Goal: Obtain resource: Download file/media

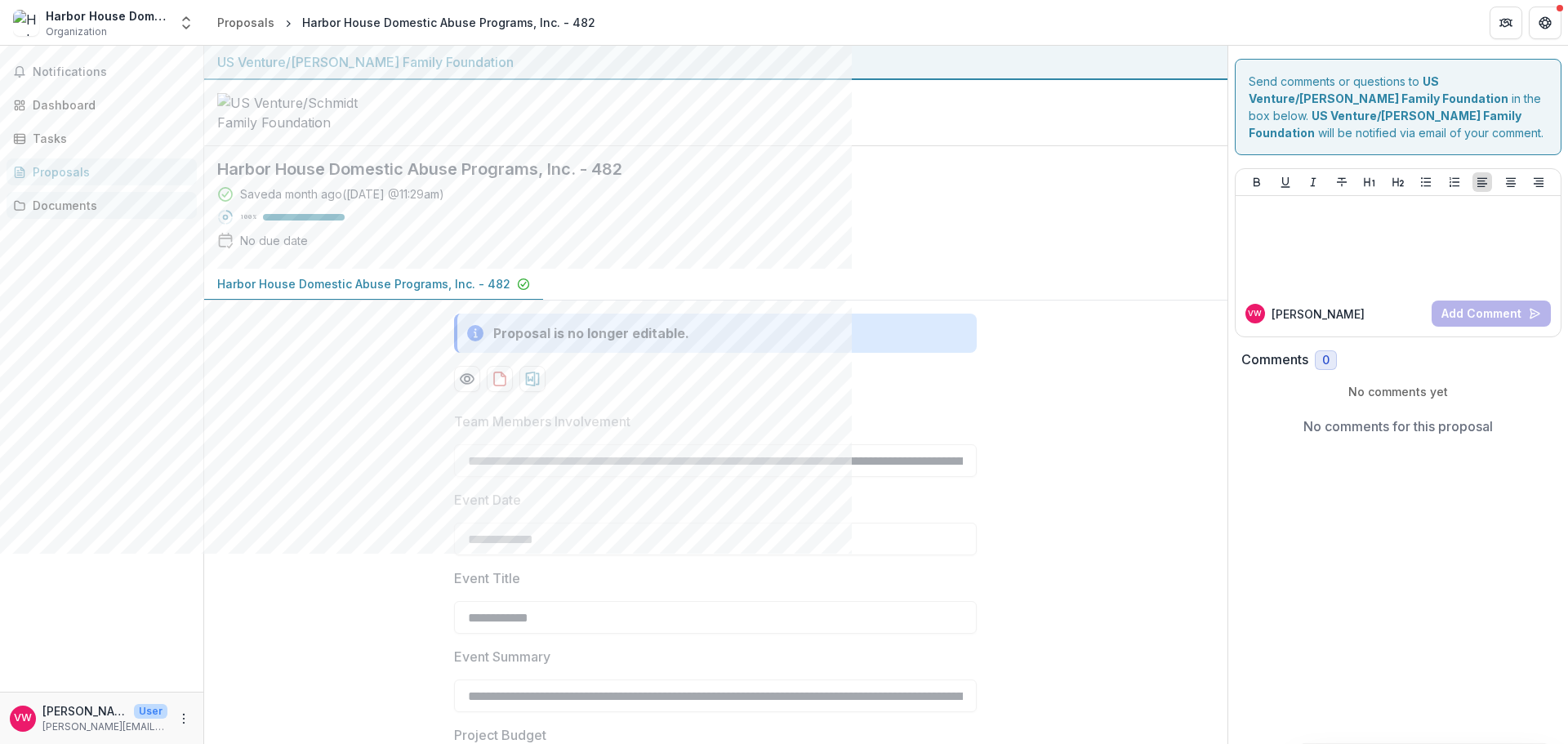
click at [91, 206] on div "Documents" at bounding box center [108, 205] width 151 height 17
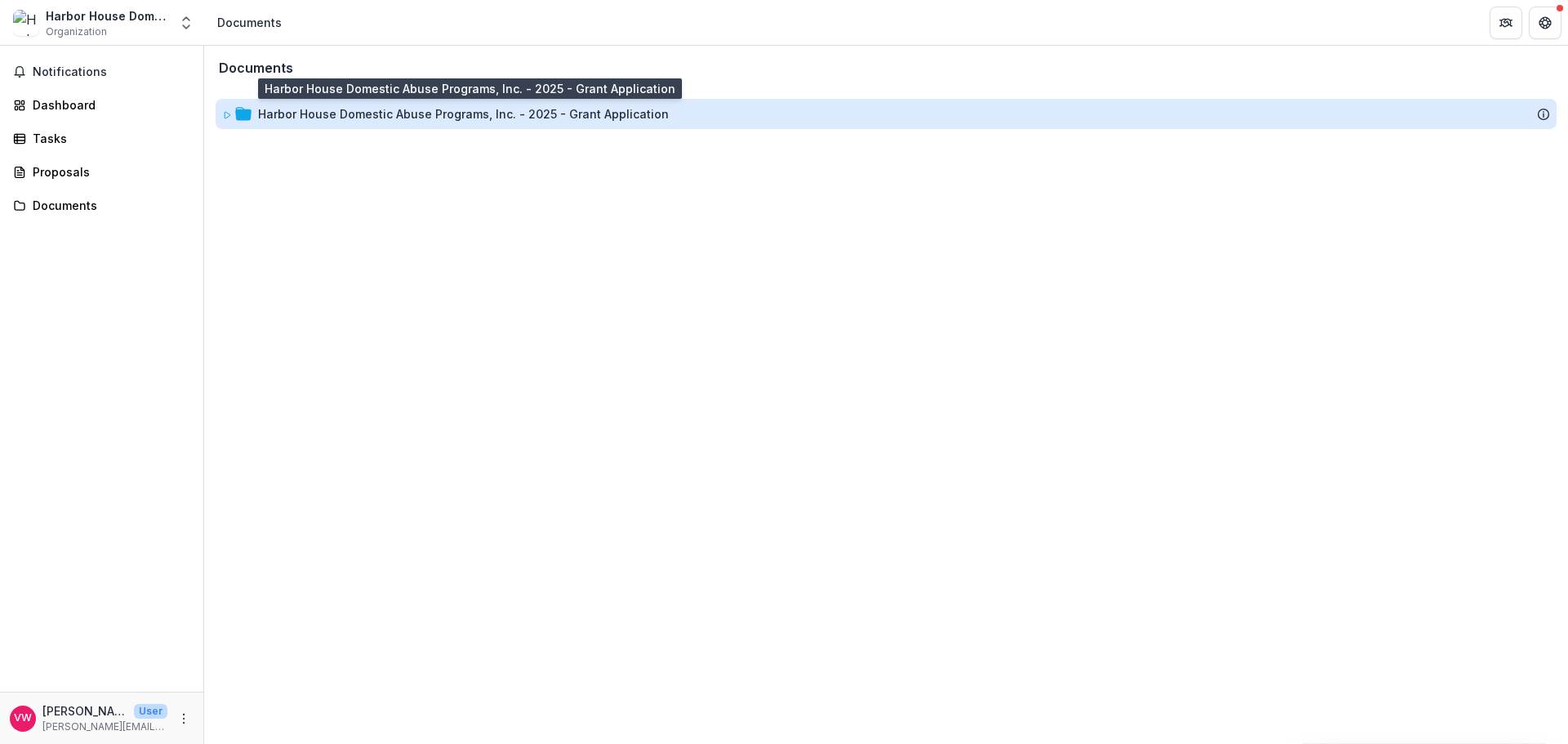
click at [439, 119] on div "Harbor House Domestic Abuse Programs, Inc. - 2025 - Grant Application" at bounding box center [463, 114] width 411 height 17
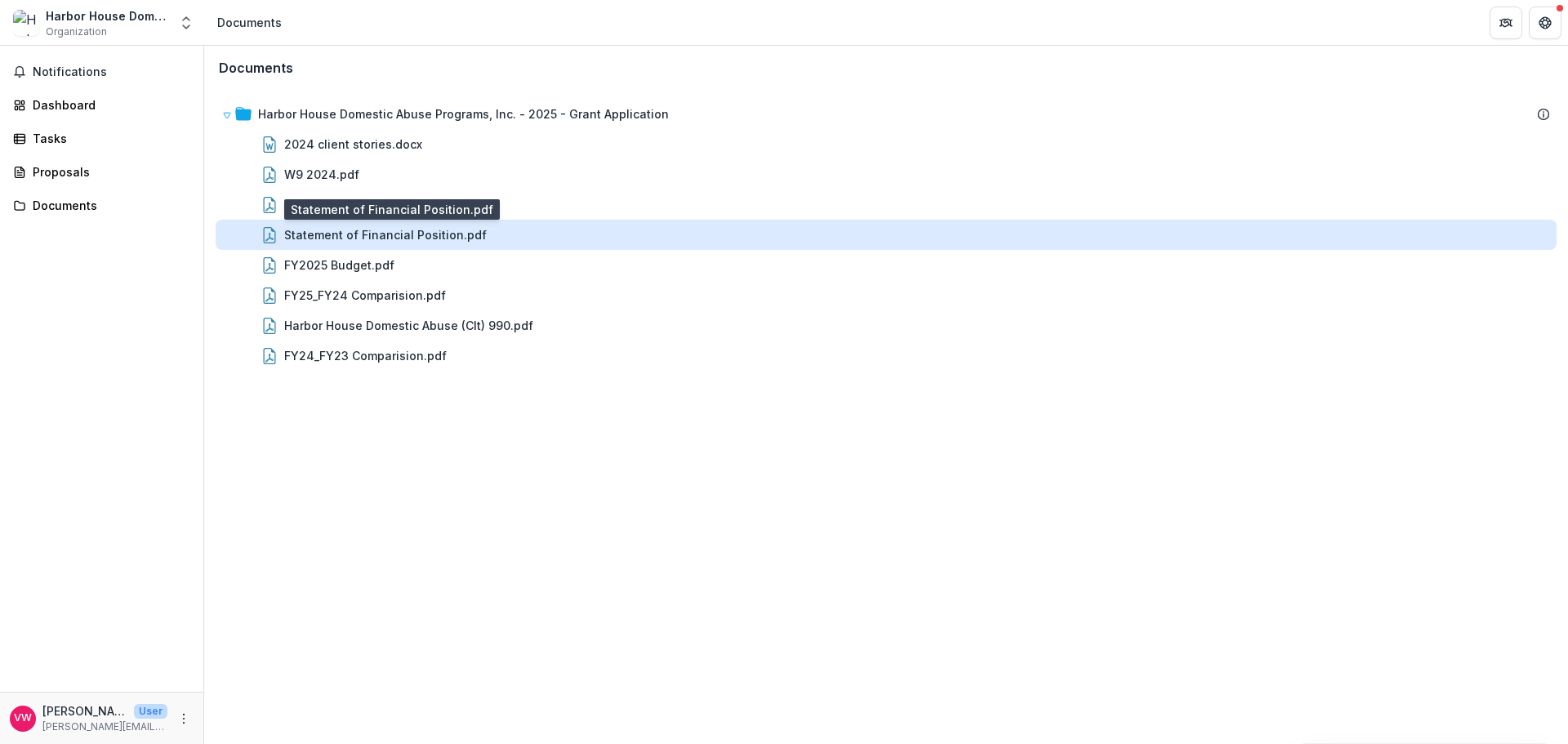
click at [400, 232] on div "Statement of Financial Position.pdf" at bounding box center [386, 234] width 203 height 17
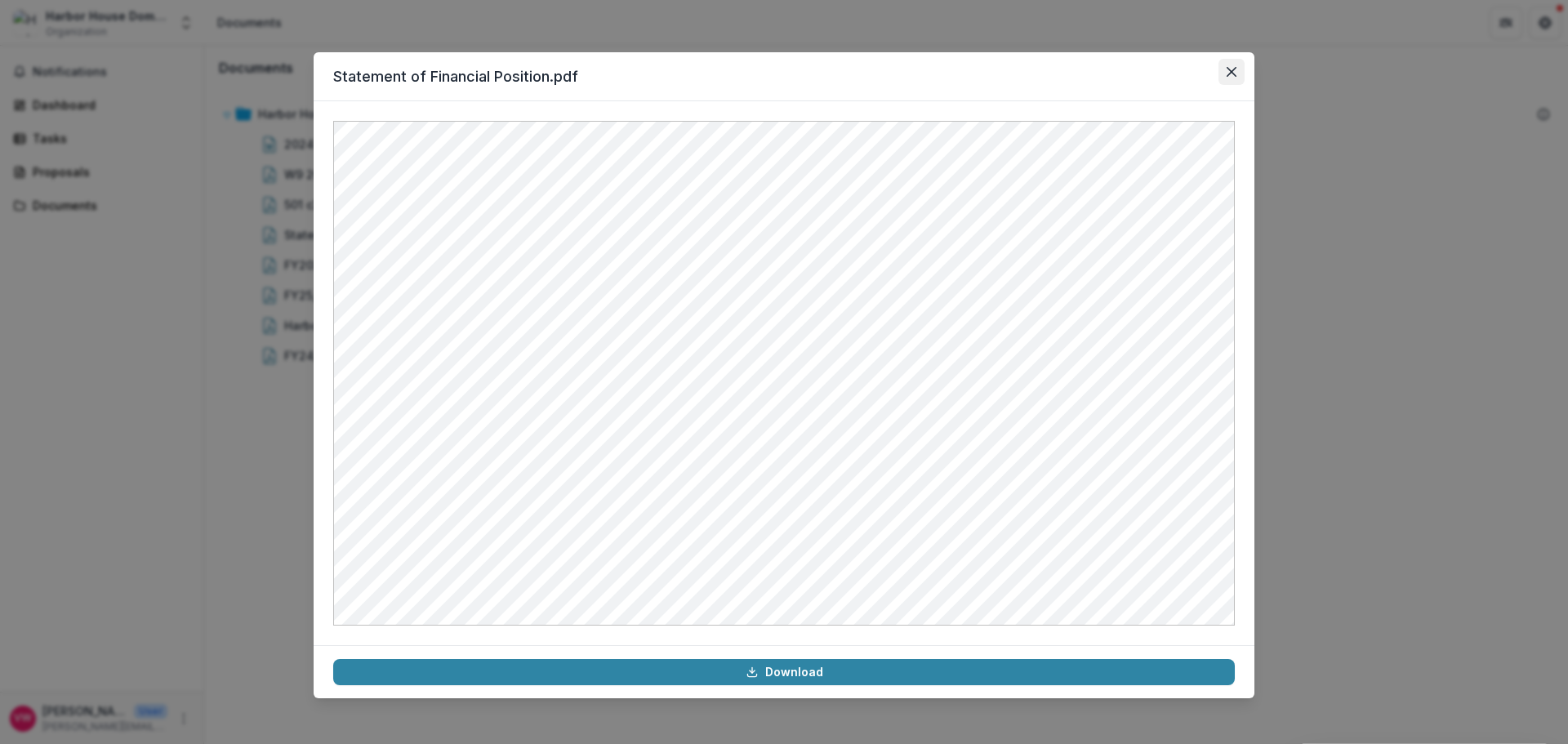
click at [1229, 69] on icon "Close" at bounding box center [1231, 72] width 9 height 9
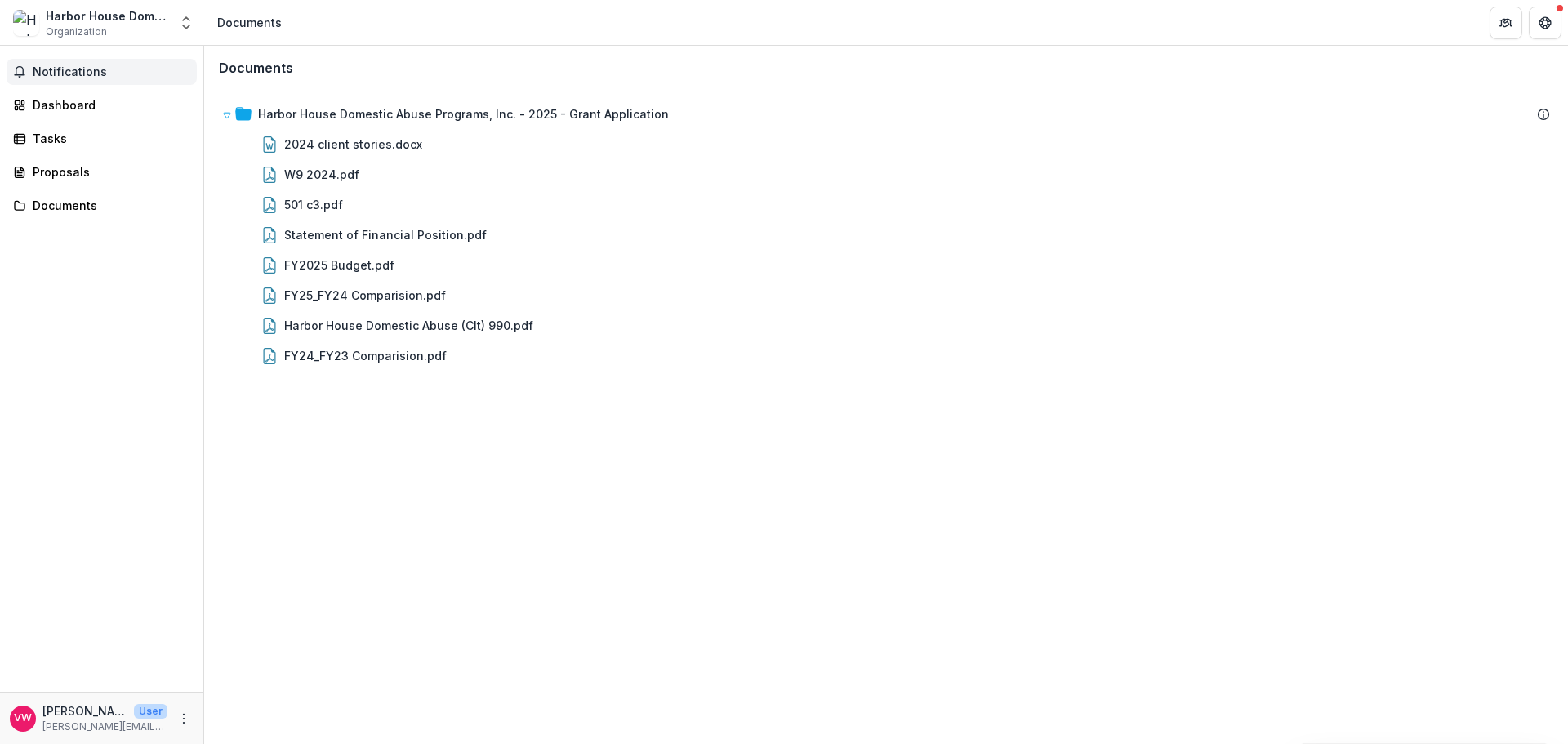
click at [54, 74] on span "Notifications" at bounding box center [111, 72] width 158 height 14
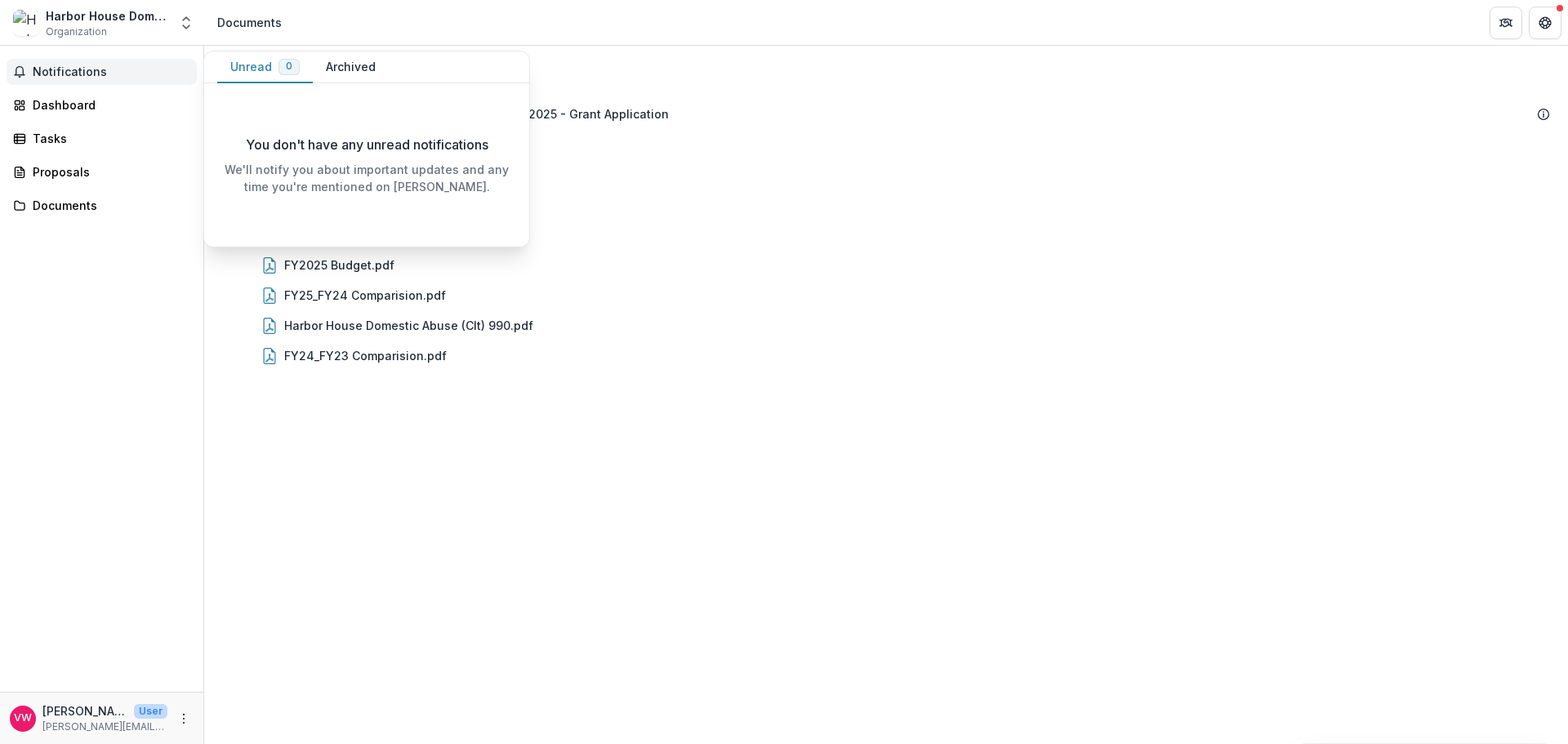
click at [70, 67] on span "Notifications" at bounding box center [111, 72] width 158 height 14
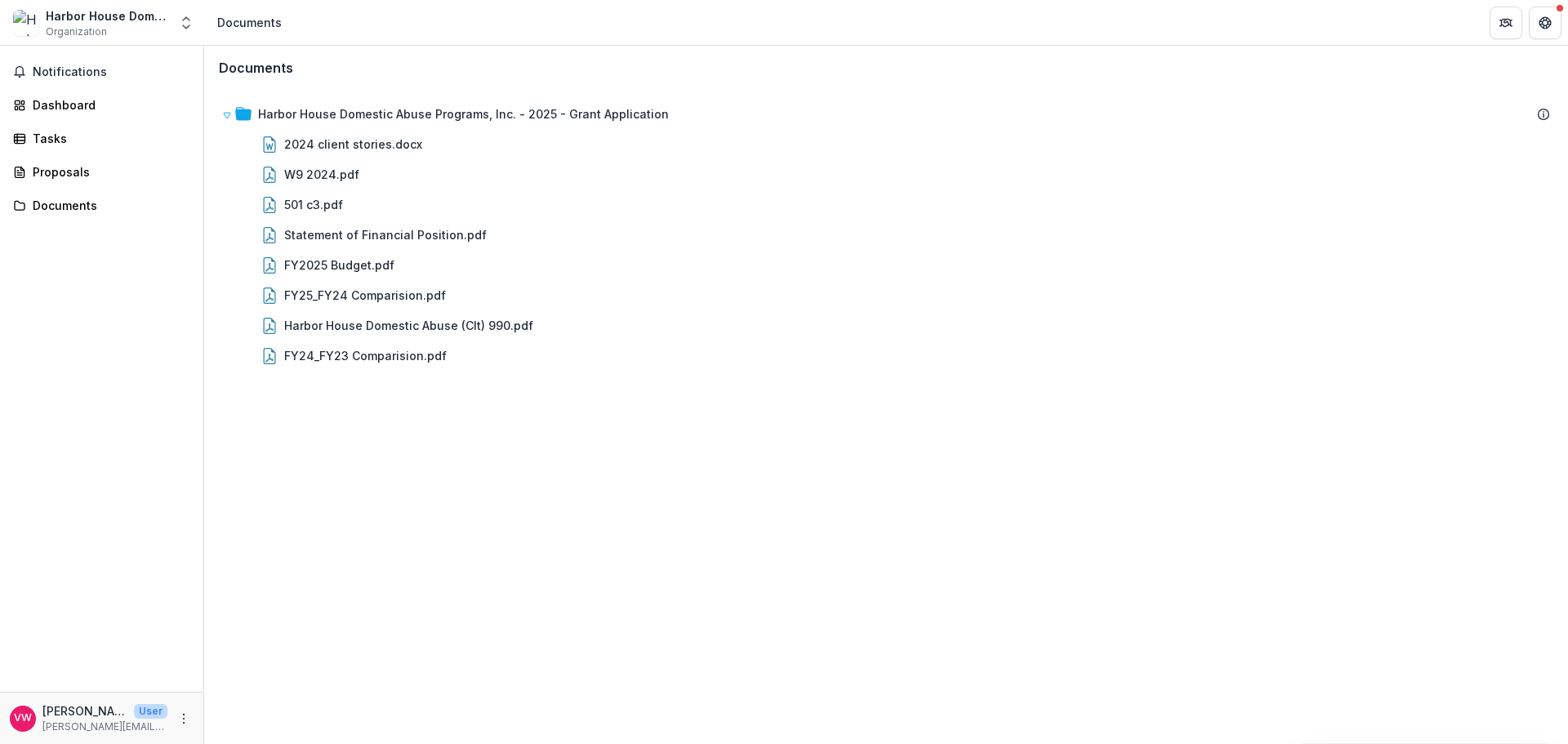
click at [122, 26] on div "Harbor House Domestic Abuse Programs, Inc. Organization" at bounding box center [107, 23] width 122 height 32
click at [73, 28] on span "Organization" at bounding box center [76, 31] width 61 height 15
click at [32, 22] on img at bounding box center [26, 22] width 26 height 26
click at [1547, 21] on icon "Get Help" at bounding box center [1547, 21] width 2 height 2
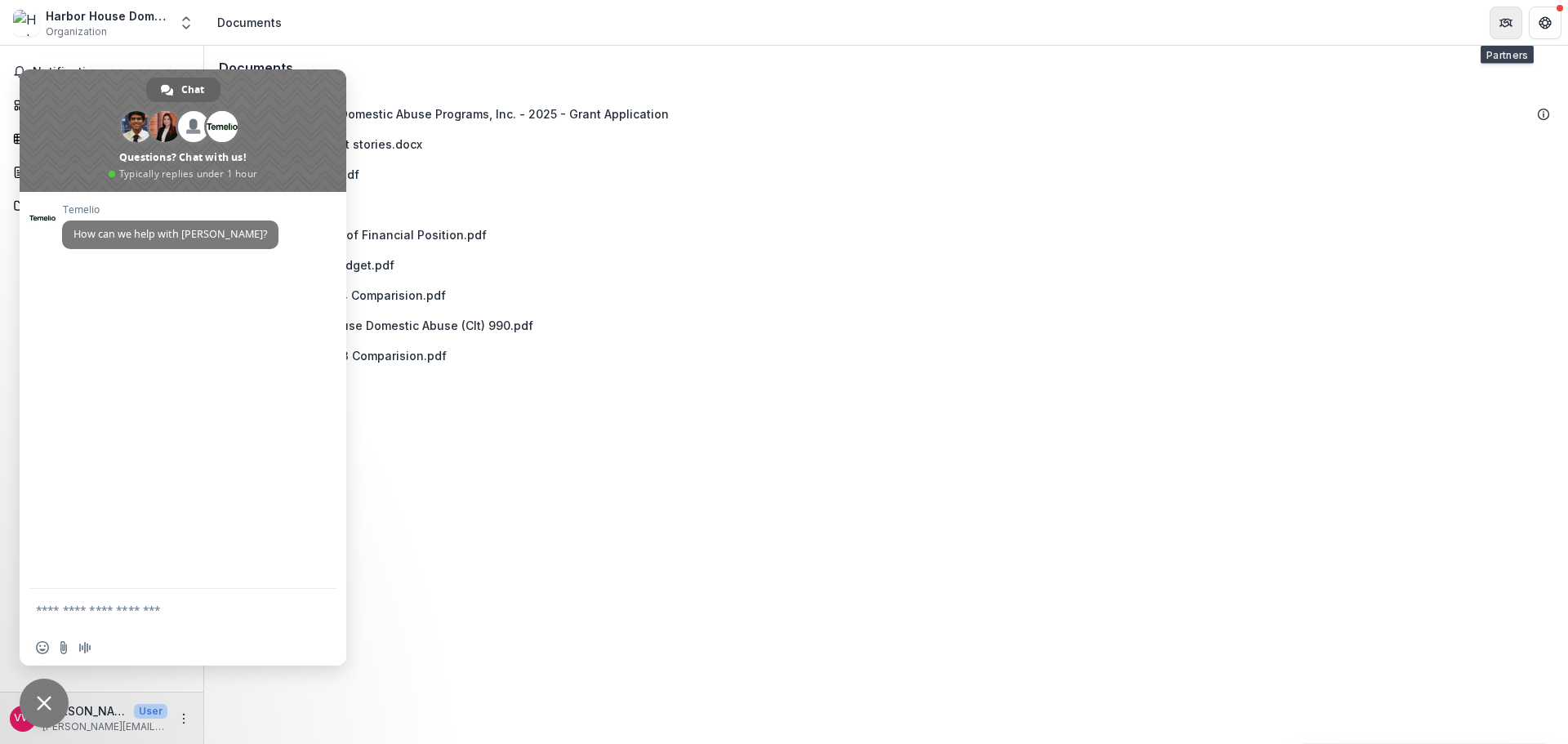
click at [1504, 19] on icon "Partners" at bounding box center [1503, 20] width 4 height 2
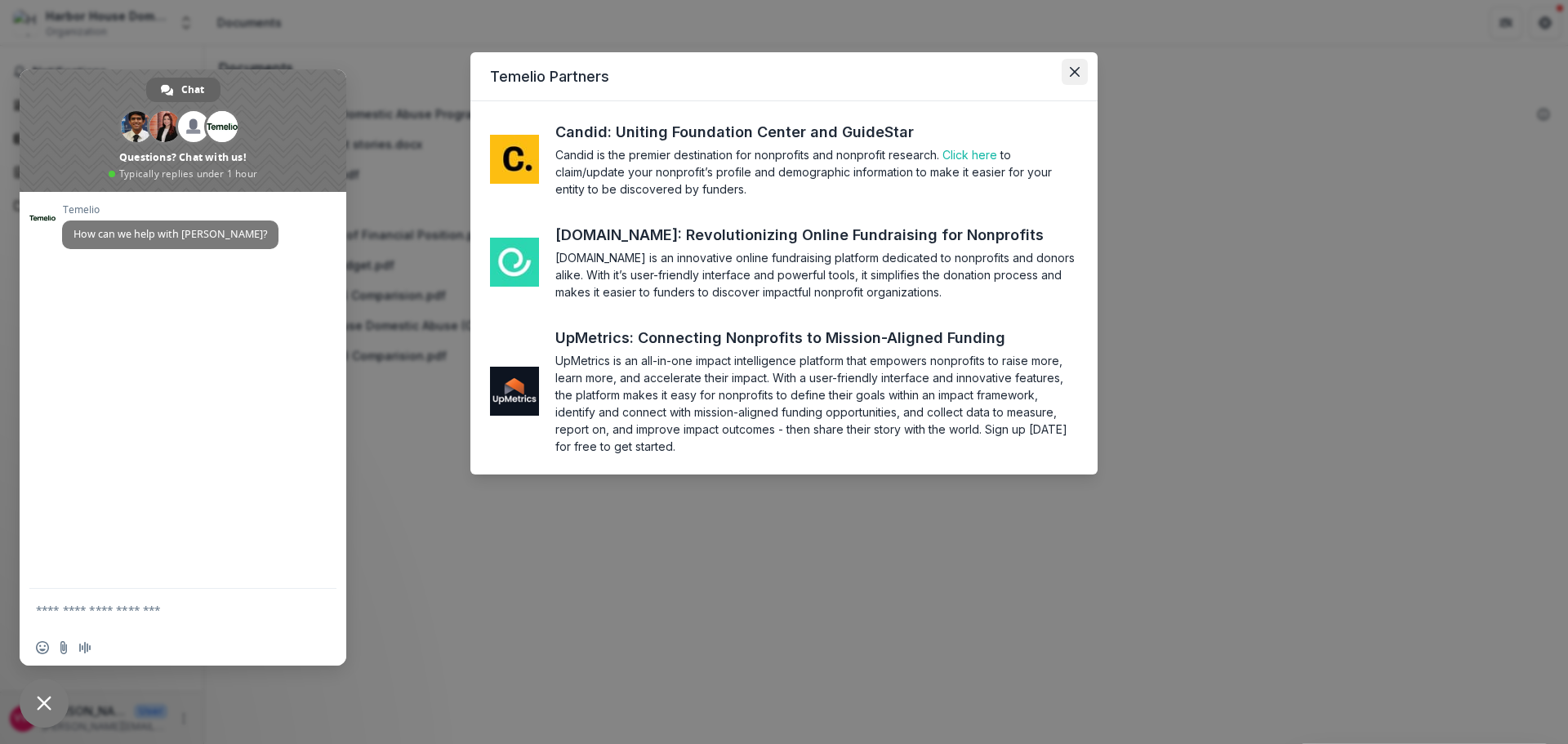
click at [1076, 72] on icon "Close" at bounding box center [1075, 72] width 9 height 9
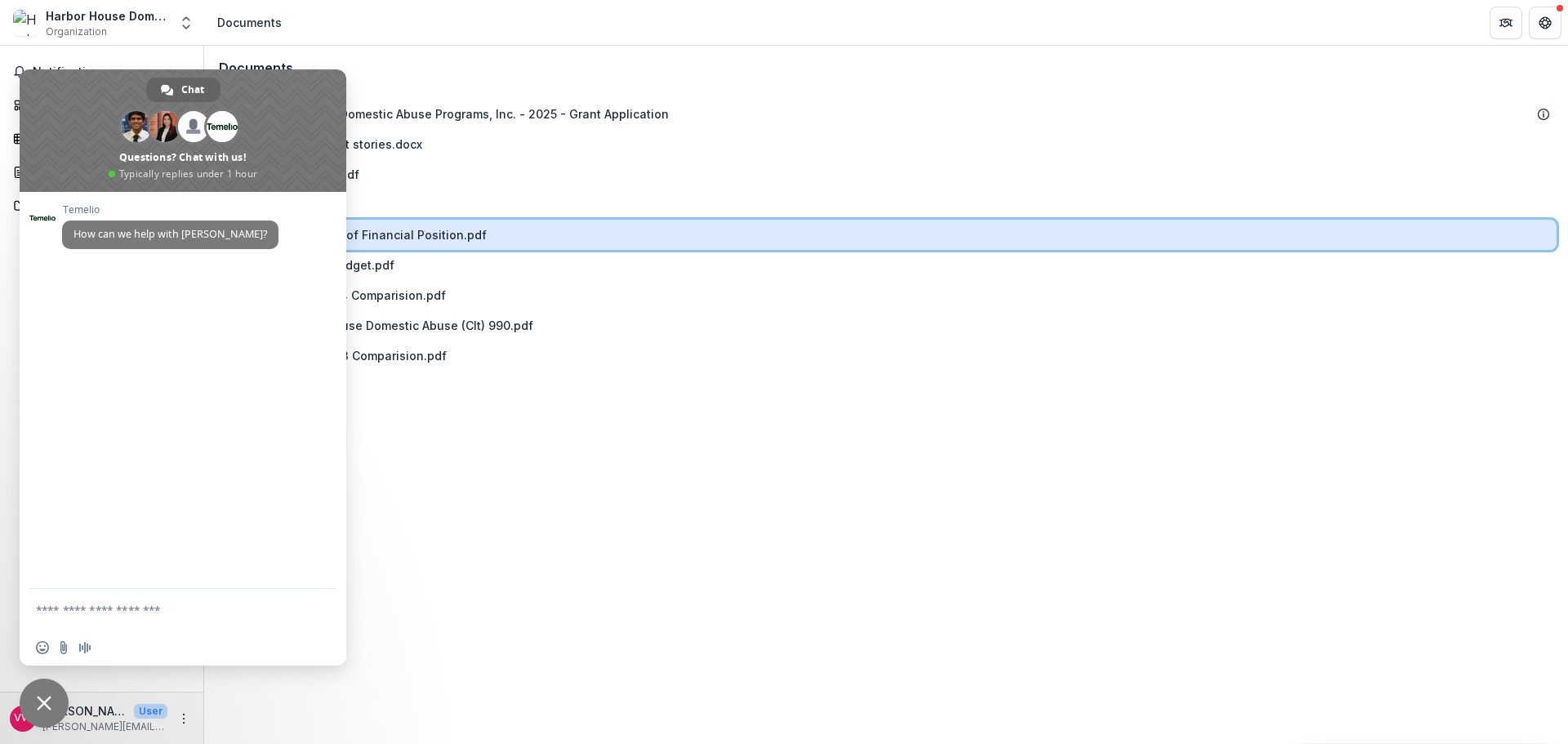
click at [760, 228] on div "Statement of Financial Position.pdf" at bounding box center [918, 234] width 1266 height 17
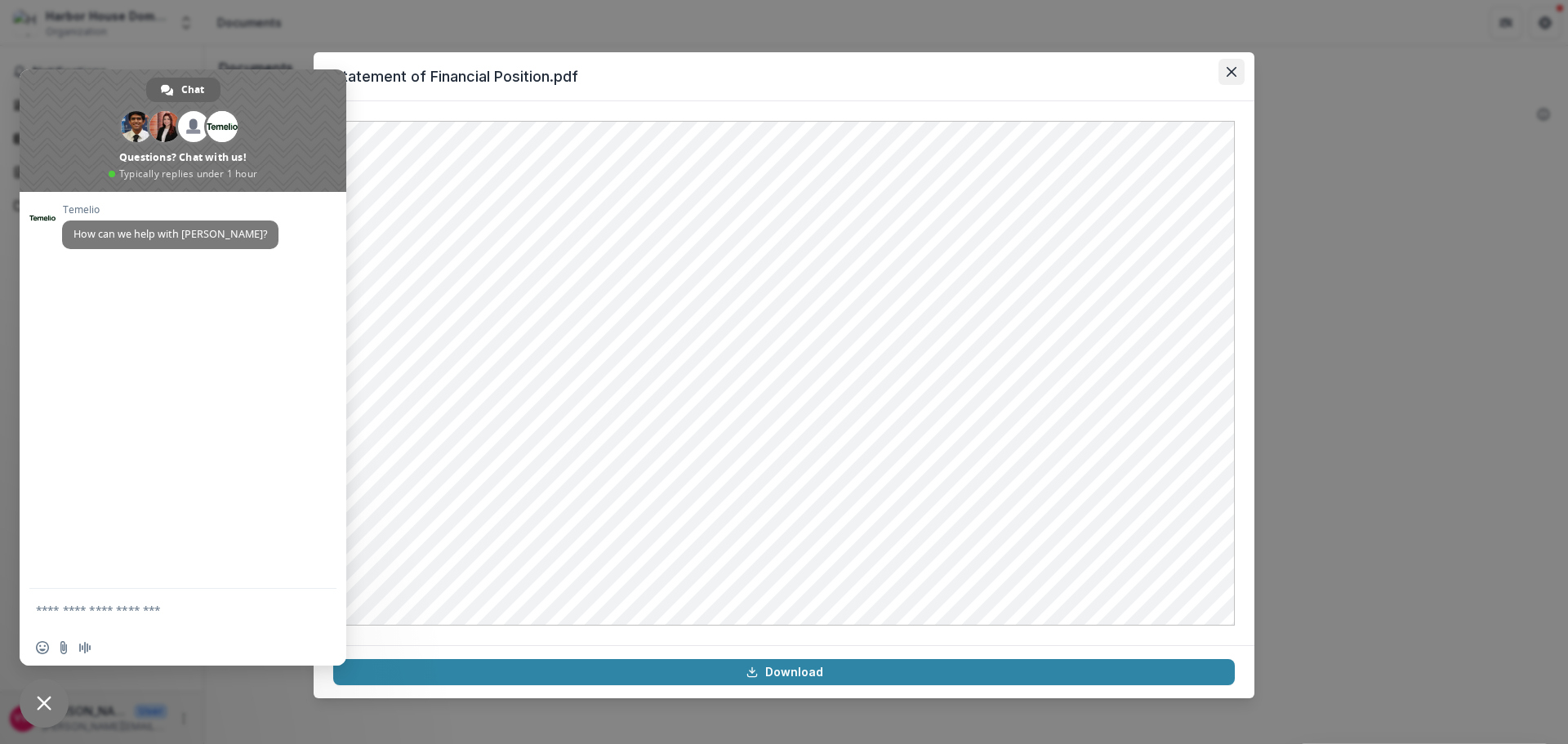
click at [1226, 72] on button "Close" at bounding box center [1232, 72] width 26 height 26
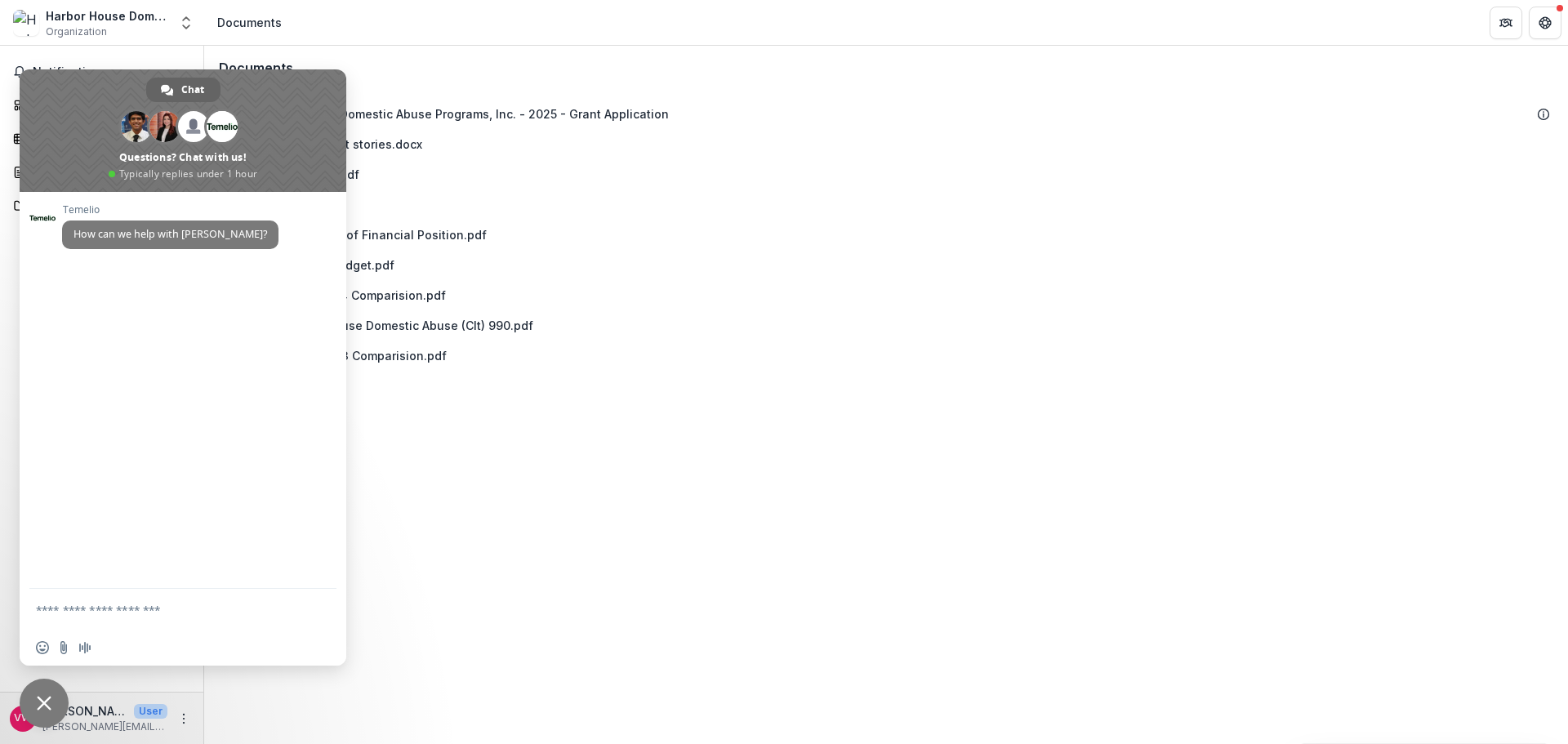
click at [300, 709] on div "Documents Harbor House Domestic Abuse Programs, Inc. - 2025 - Grant Application…" at bounding box center [887, 395] width 1364 height 698
click at [50, 705] on span "Close chat" at bounding box center [44, 703] width 15 height 15
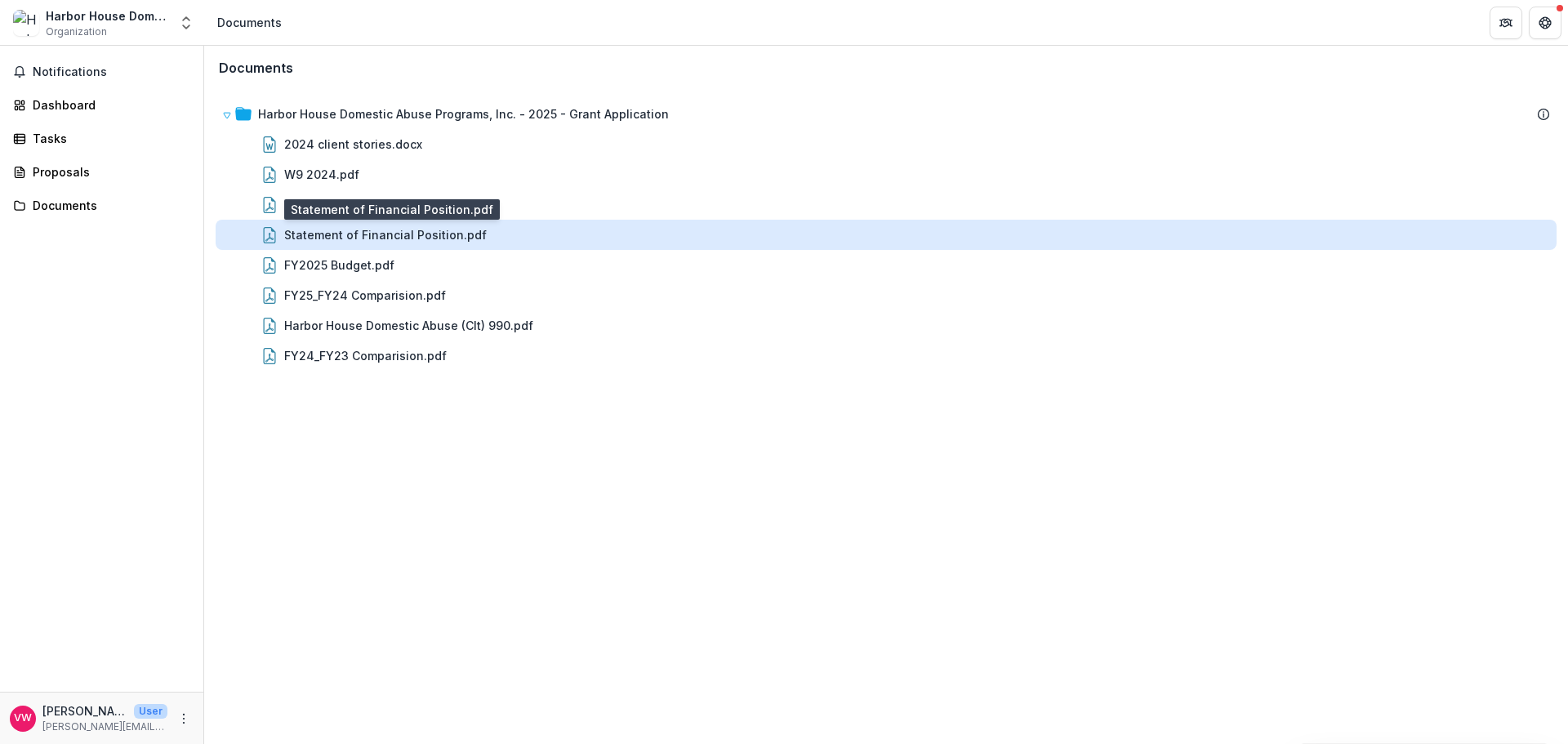
click at [345, 237] on div "Statement of Financial Position.pdf" at bounding box center [386, 234] width 203 height 17
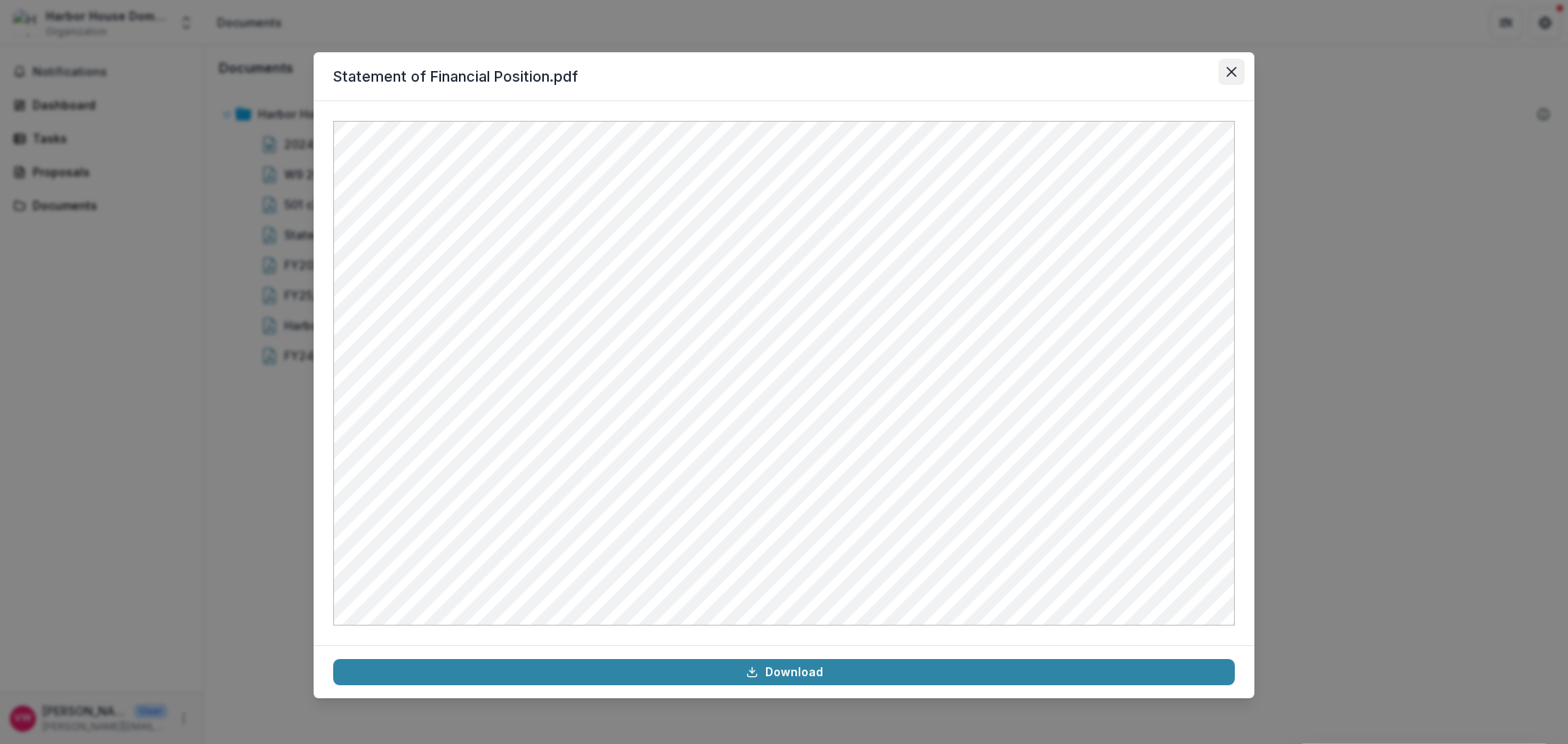
click at [1232, 69] on icon "Close" at bounding box center [1231, 72] width 9 height 9
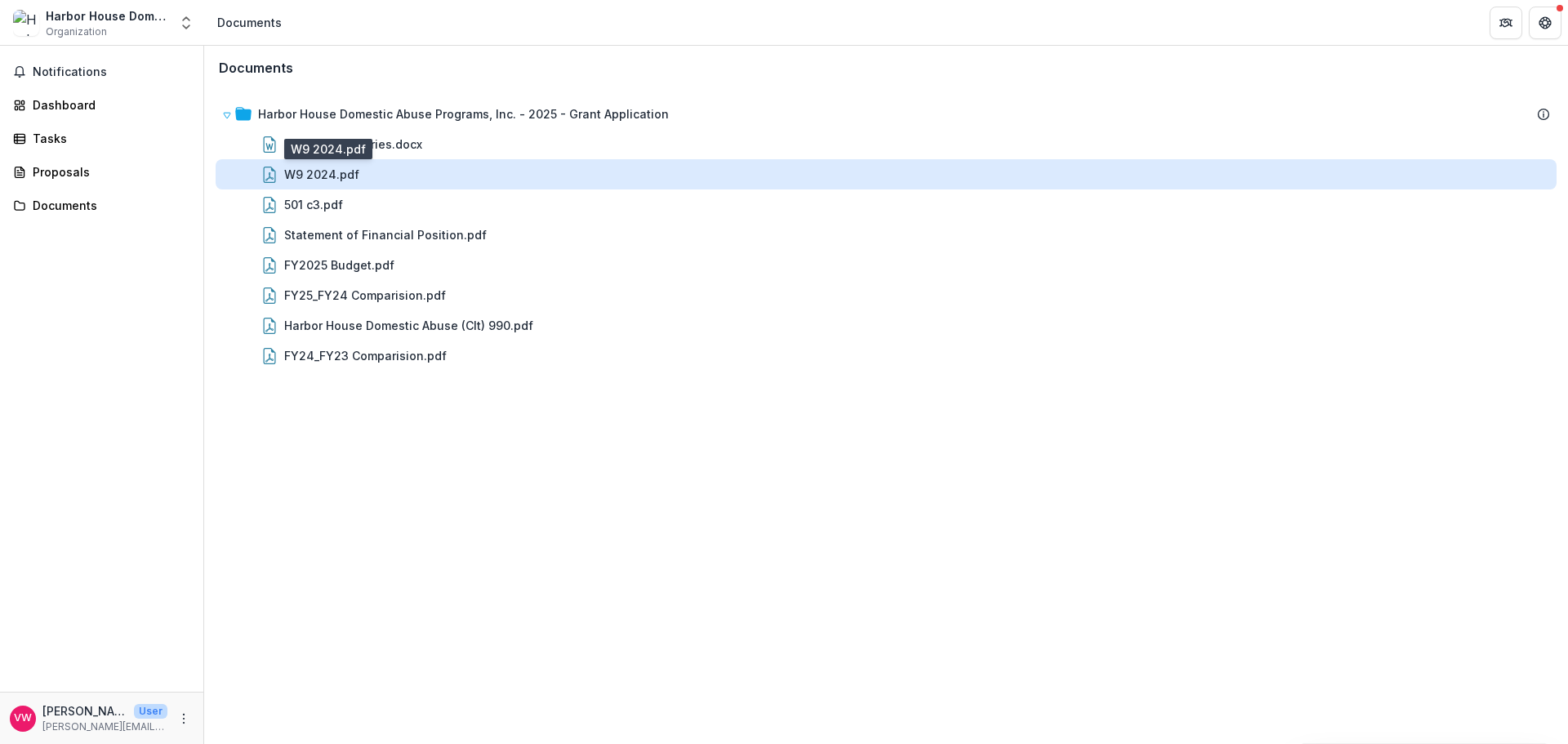
click at [339, 178] on div "W9 2024.pdf" at bounding box center [322, 174] width 75 height 17
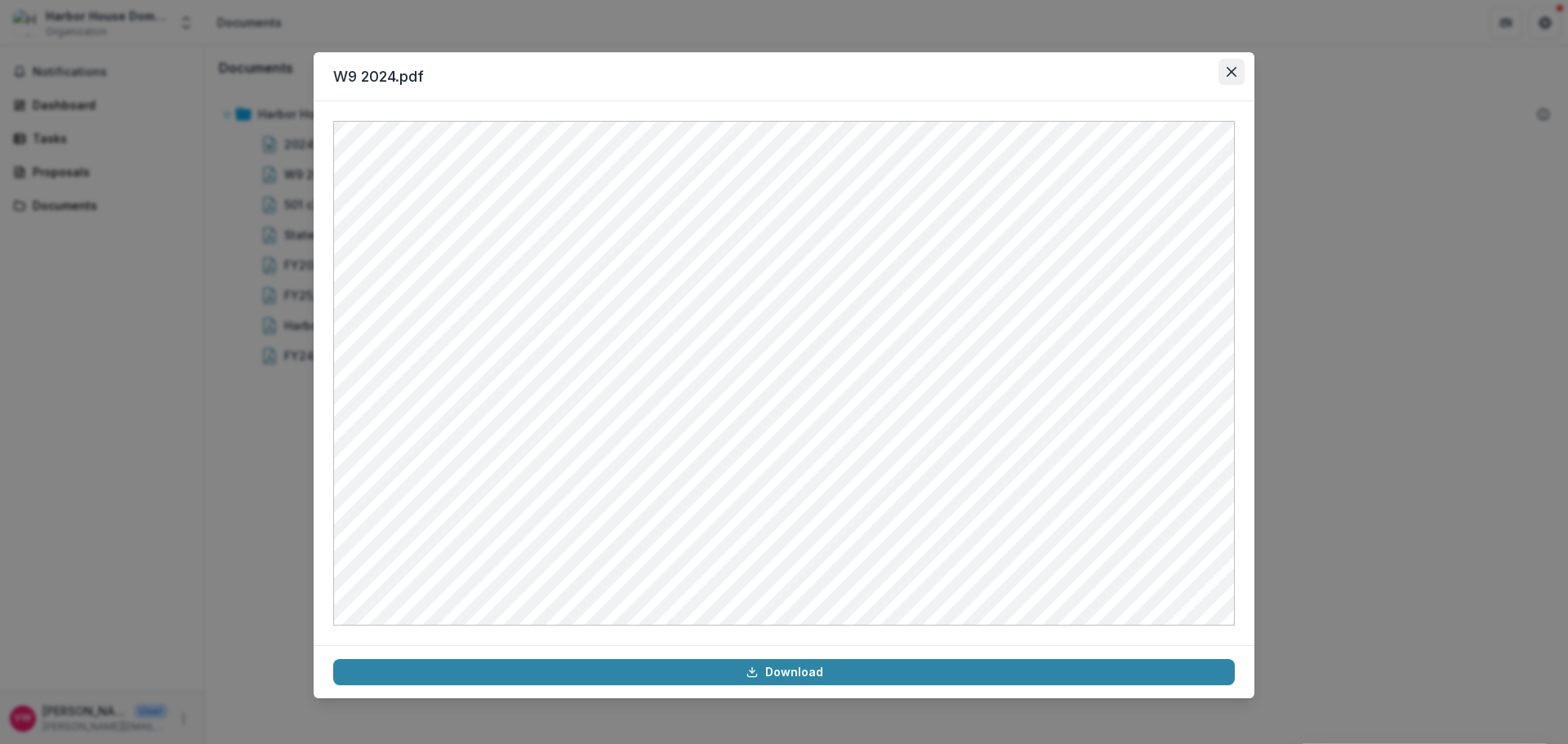
click at [1230, 69] on icon "Close" at bounding box center [1231, 72] width 9 height 9
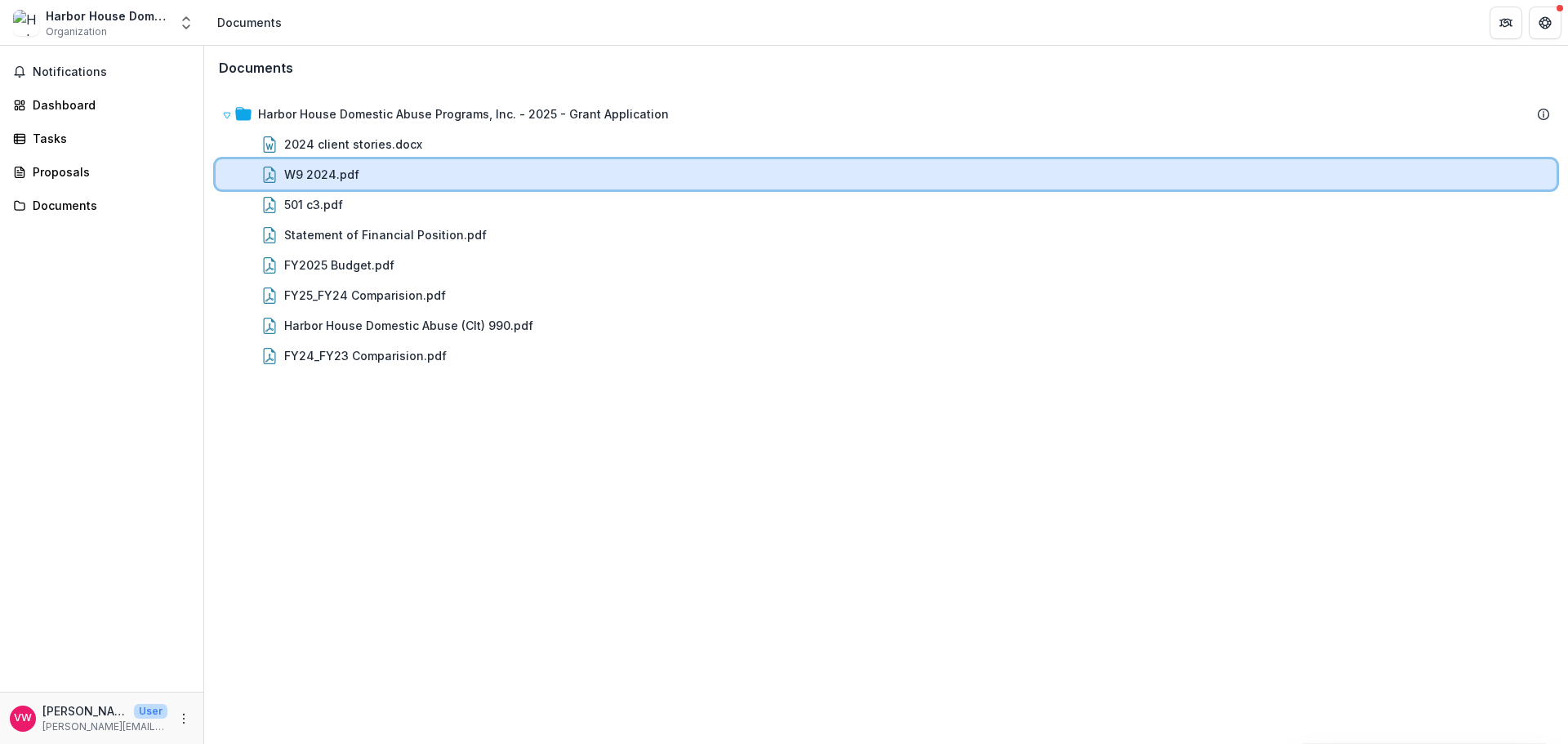
drag, startPoint x: 1527, startPoint y: 0, endPoint x: 1120, endPoint y: 166, distance: 439.6
click at [1120, 166] on div "W9 2024.pdf" at bounding box center [918, 174] width 1266 height 17
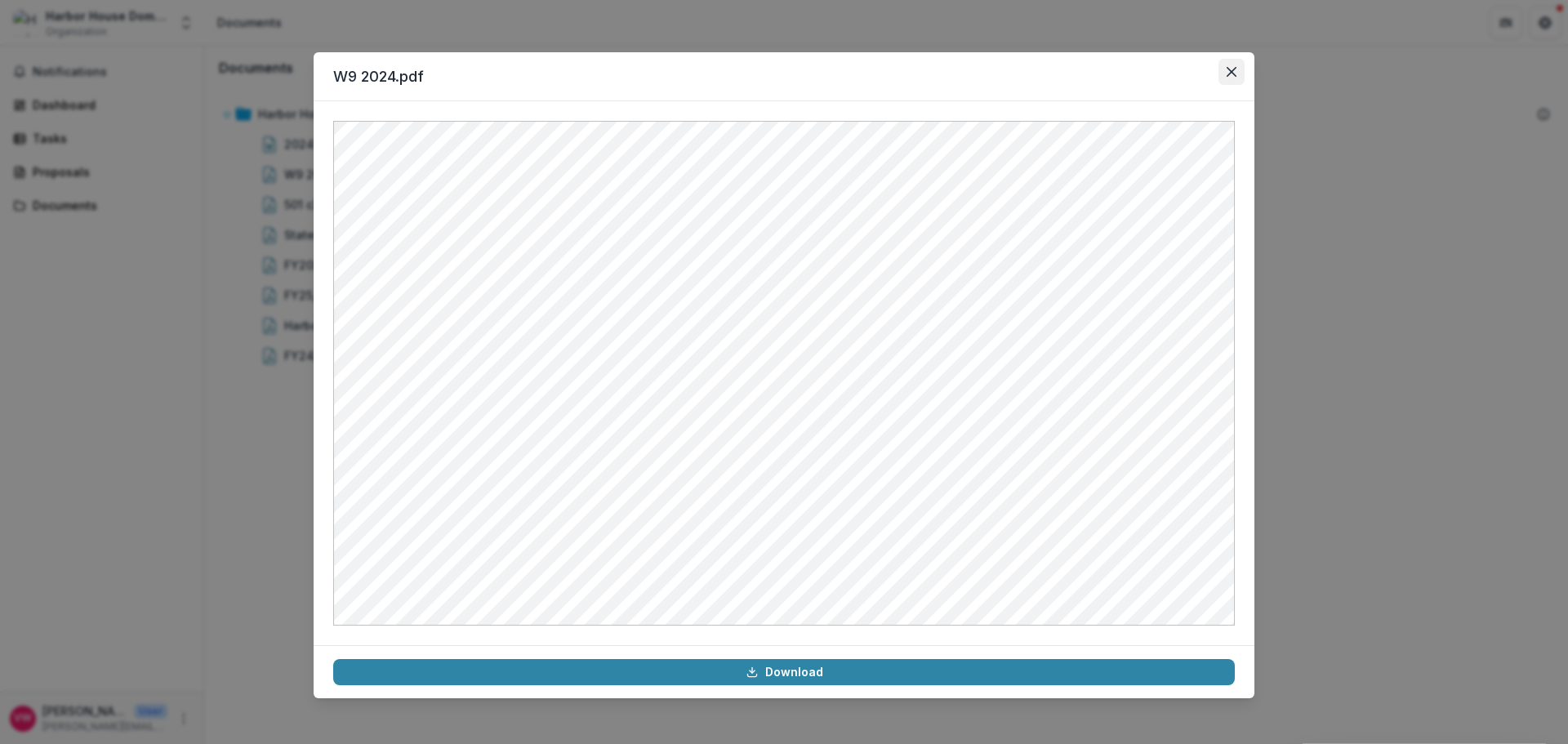
click at [1232, 67] on icon "Close" at bounding box center [1231, 72] width 9 height 9
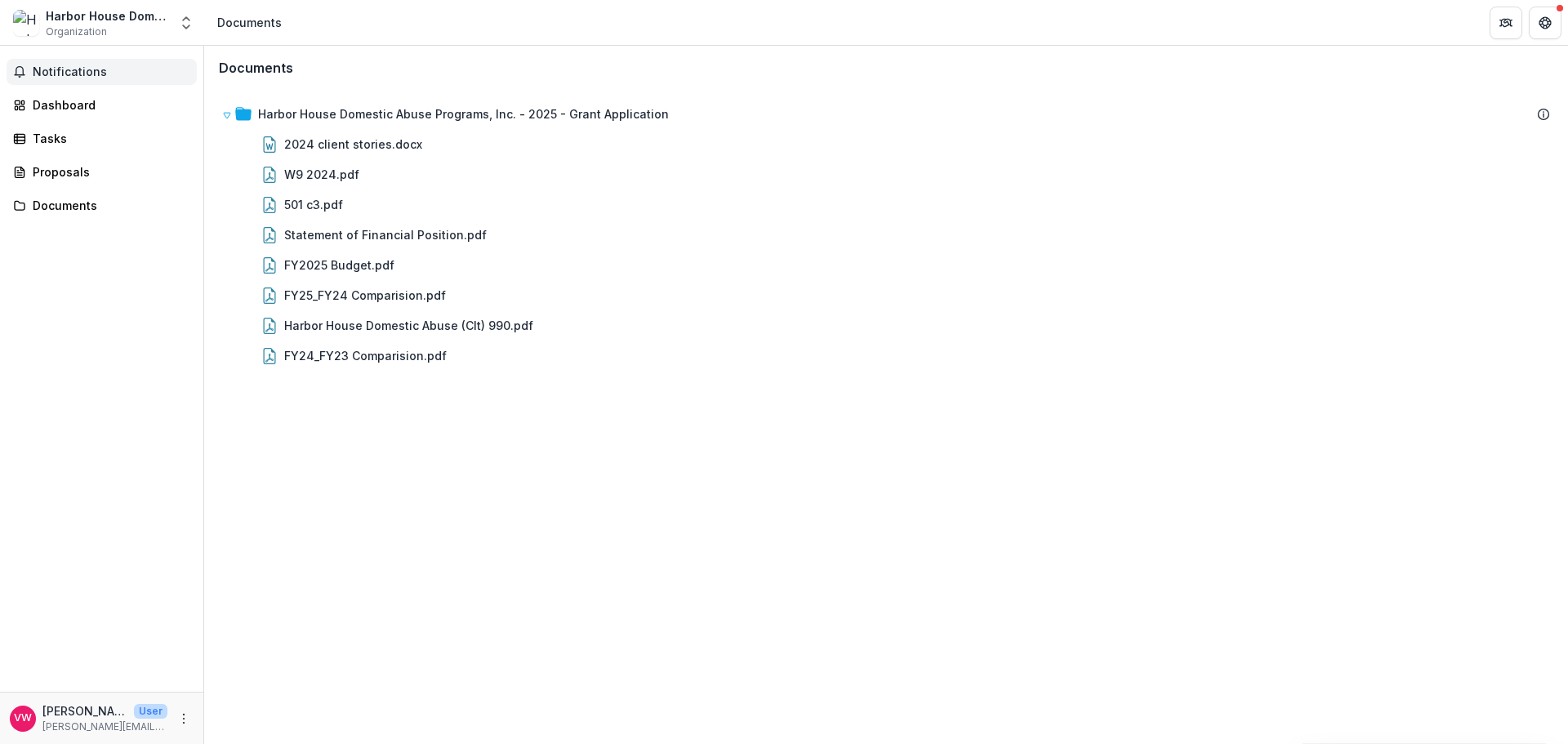
click at [78, 74] on span "Notifications" at bounding box center [111, 72] width 158 height 14
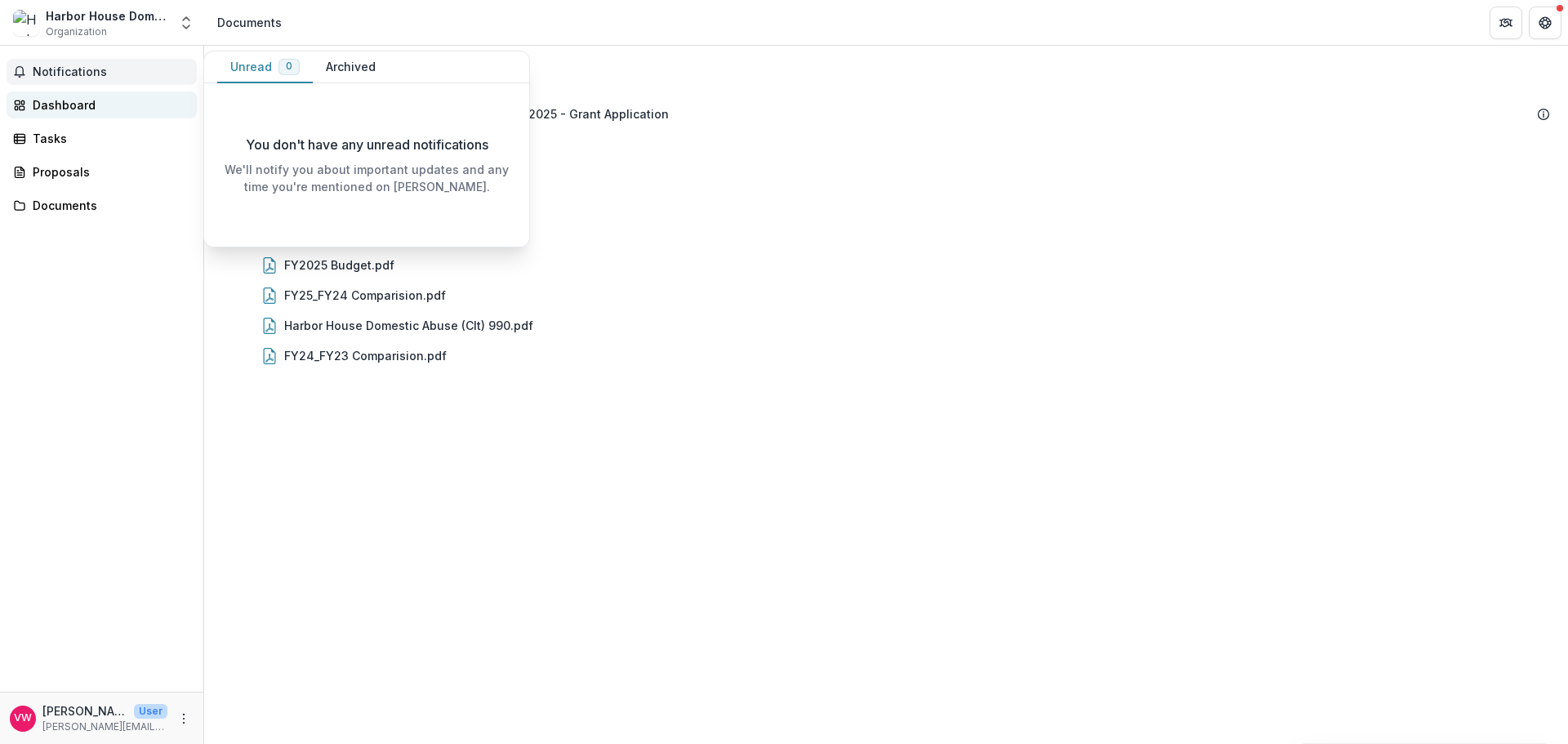
click at [46, 108] on div "Dashboard" at bounding box center [108, 105] width 151 height 17
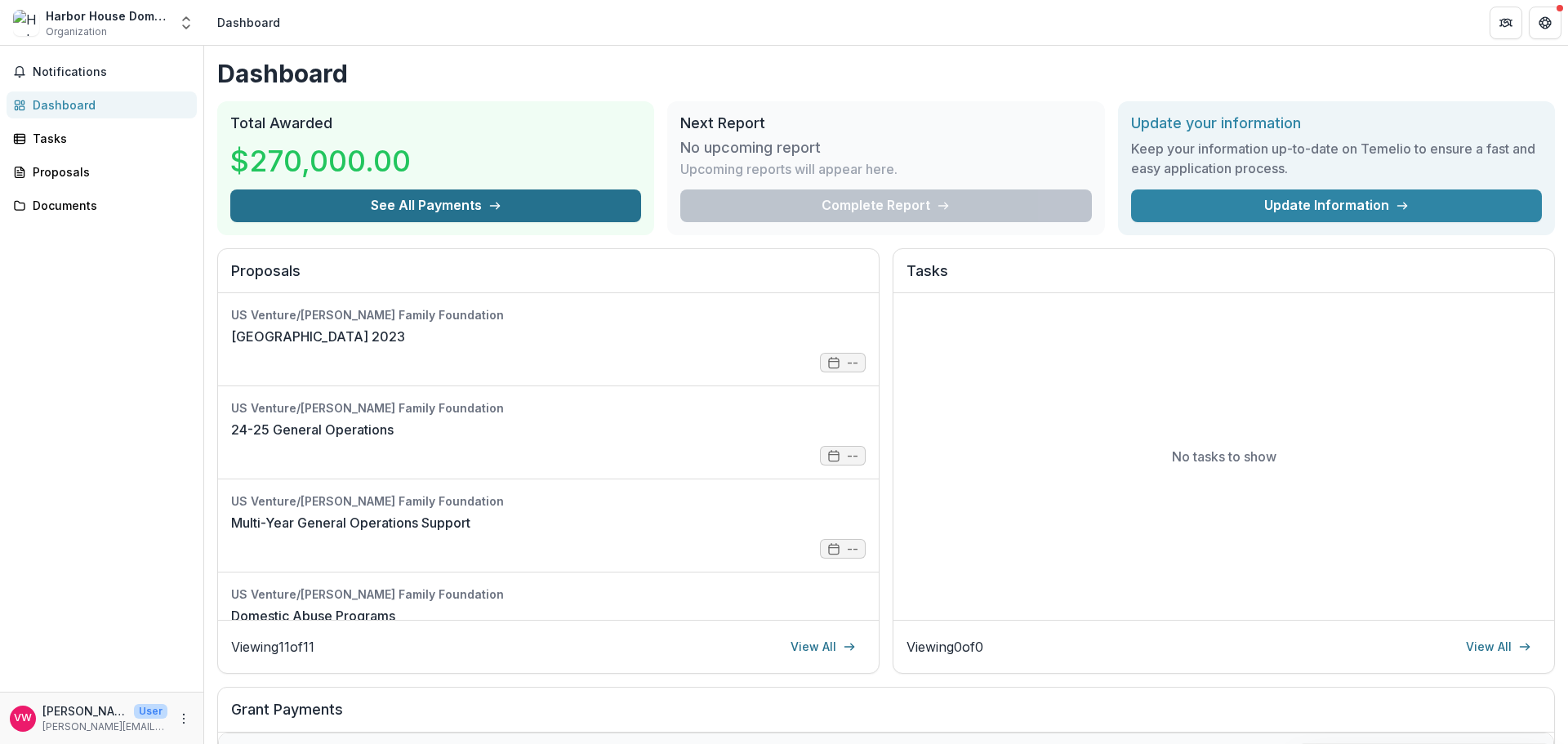
click at [494, 199] on icon "button" at bounding box center [494, 205] width 13 height 13
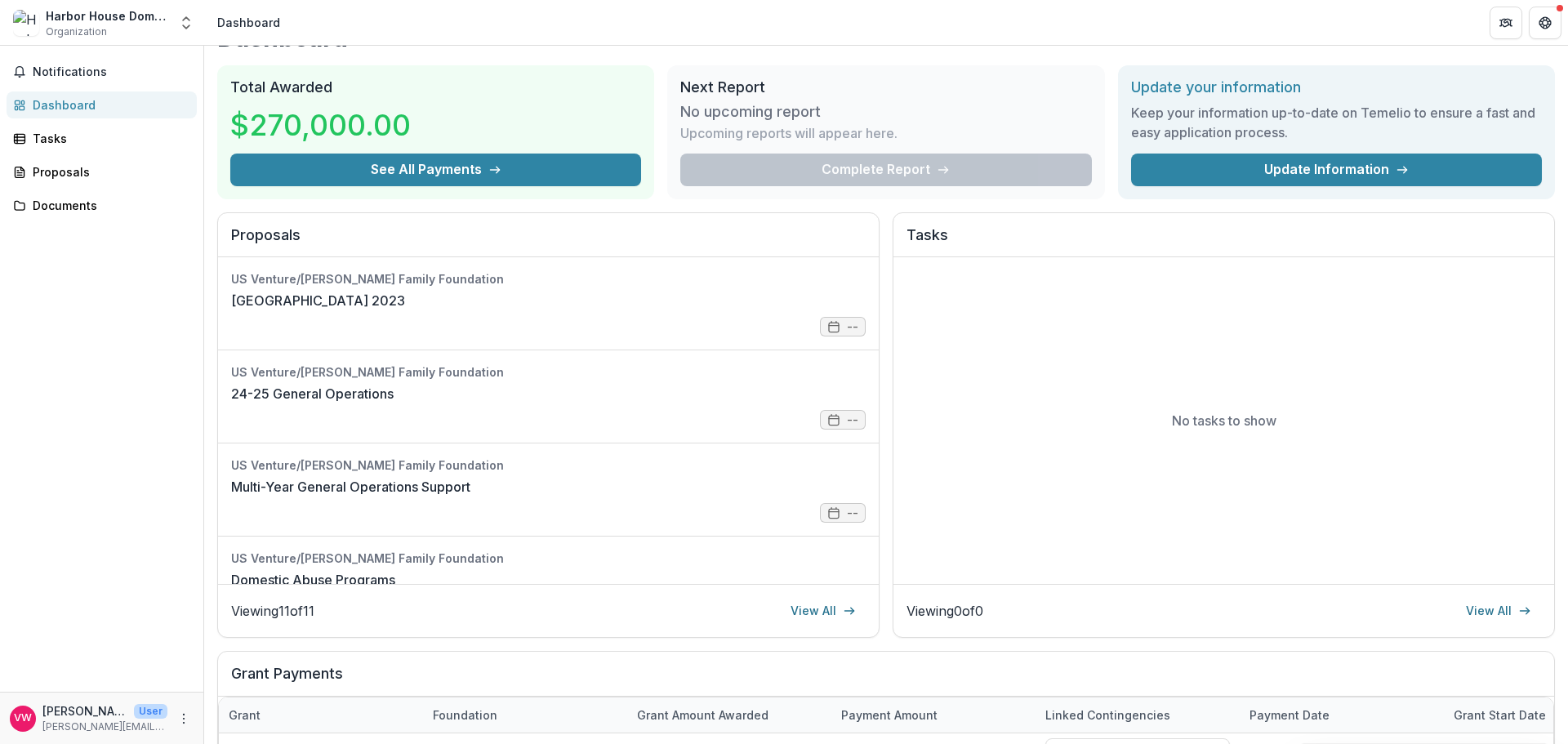
click at [147, 408] on div "Notifications Dashboard Tasks Proposals Documents" at bounding box center [102, 368] width 204 height 646
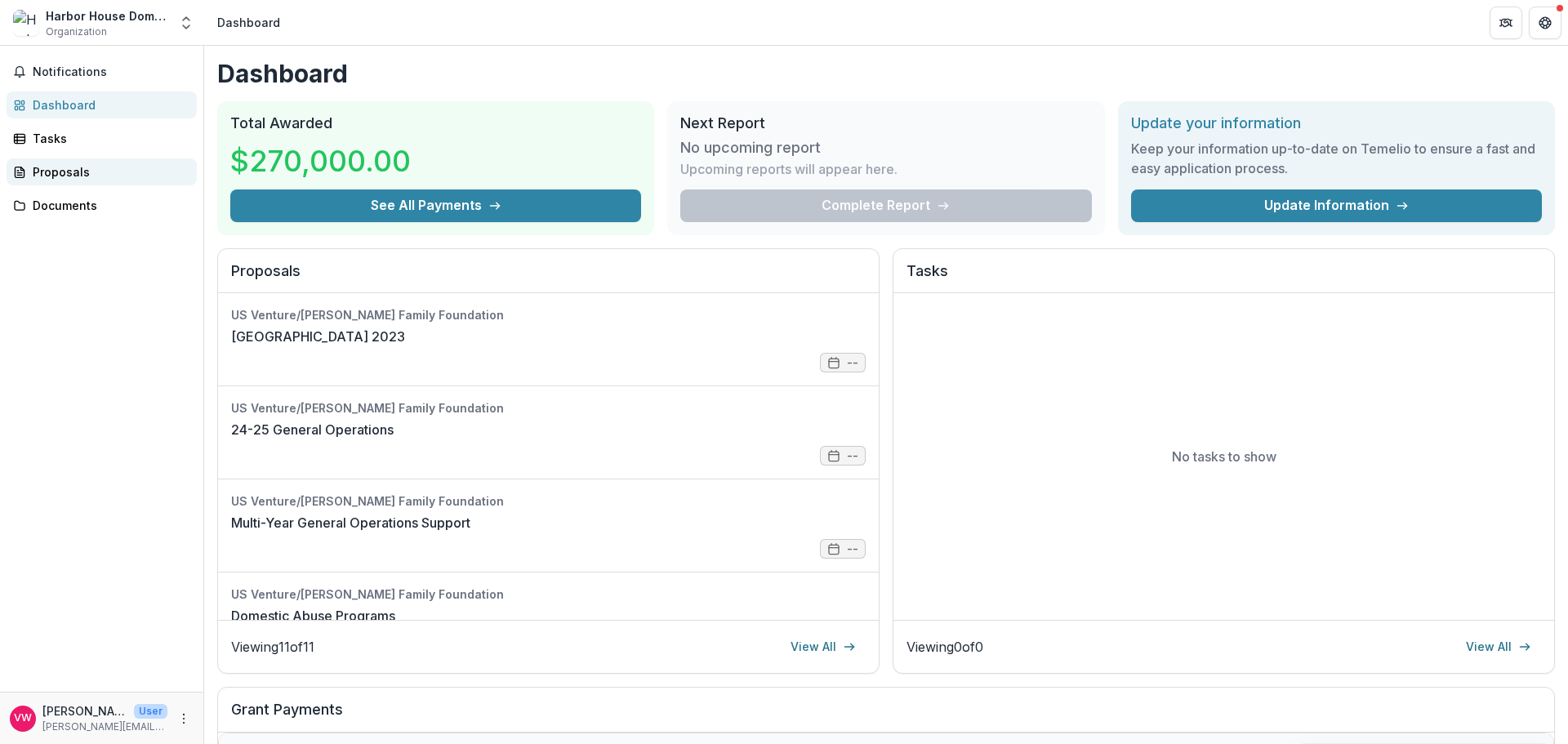
click at [50, 172] on div "Proposals" at bounding box center [108, 172] width 151 height 17
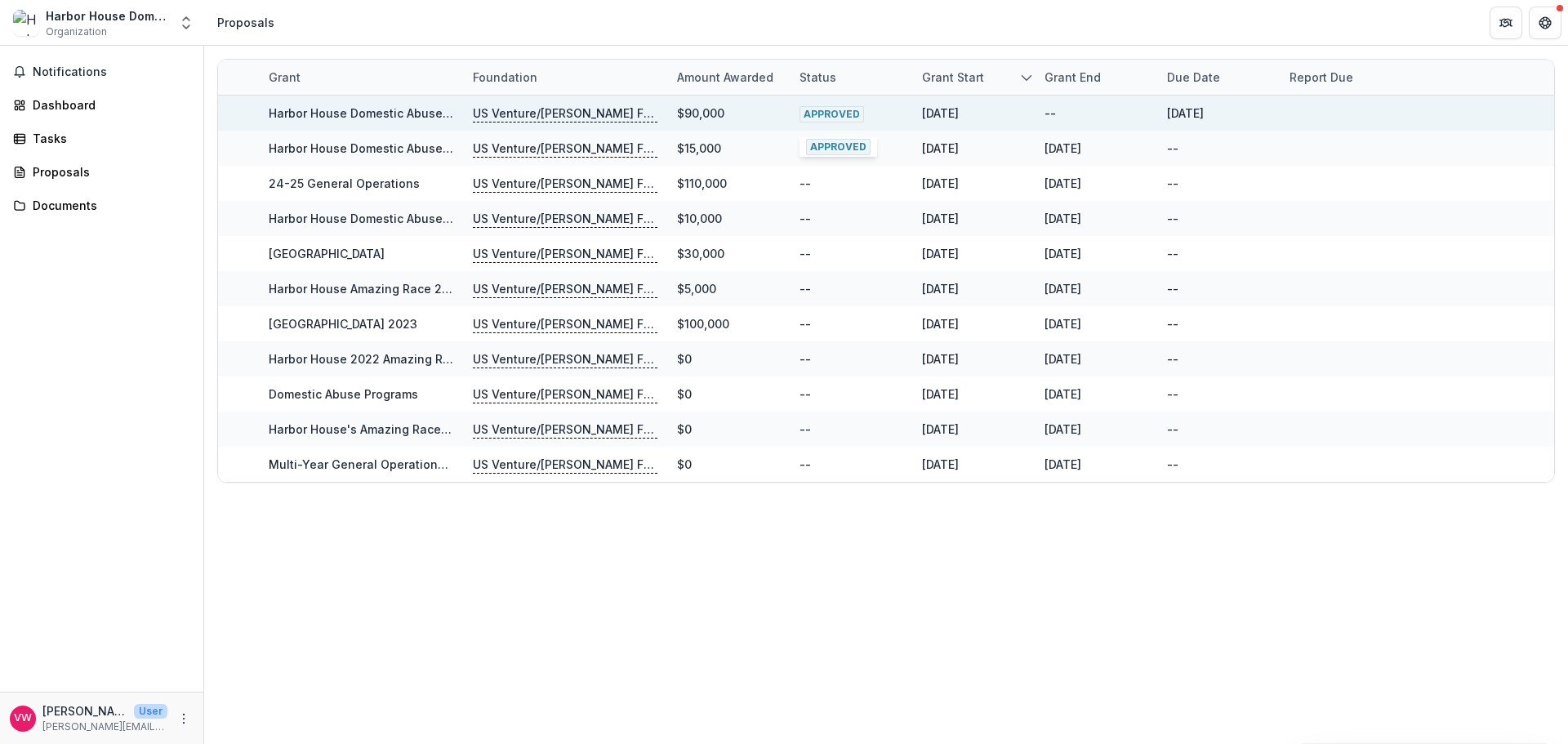
click at [818, 116] on span "APPROVED" at bounding box center [831, 114] width 65 height 16
click at [586, 114] on p "US Venture/[PERSON_NAME] Family Foundation" at bounding box center [565, 113] width 185 height 18
click at [584, 112] on p "US Venture/[PERSON_NAME] Family Foundation" at bounding box center [565, 113] width 185 height 18
click at [74, 69] on span "Notifications" at bounding box center [111, 72] width 158 height 14
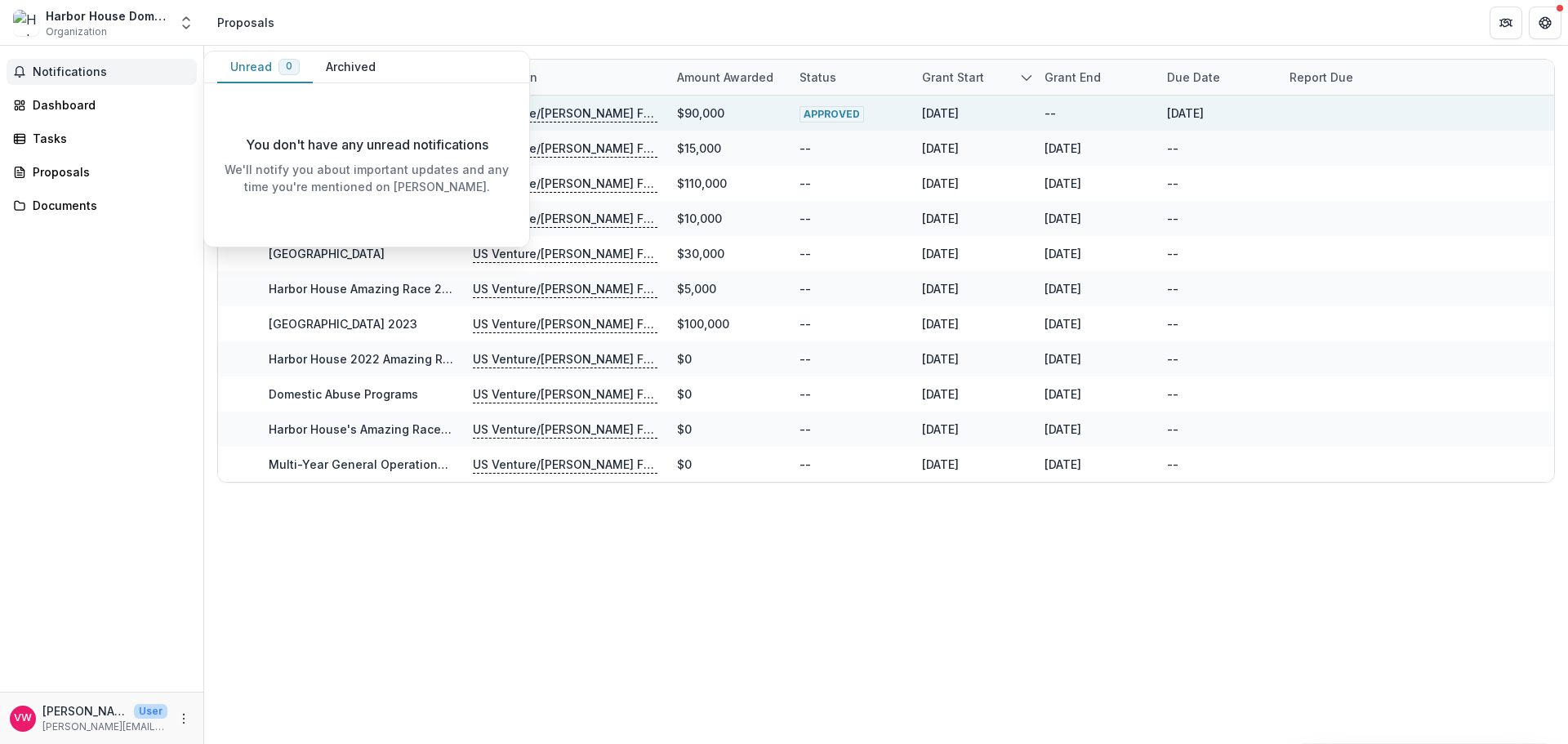
click at [74, 69] on span "Notifications" at bounding box center [111, 72] width 158 height 14
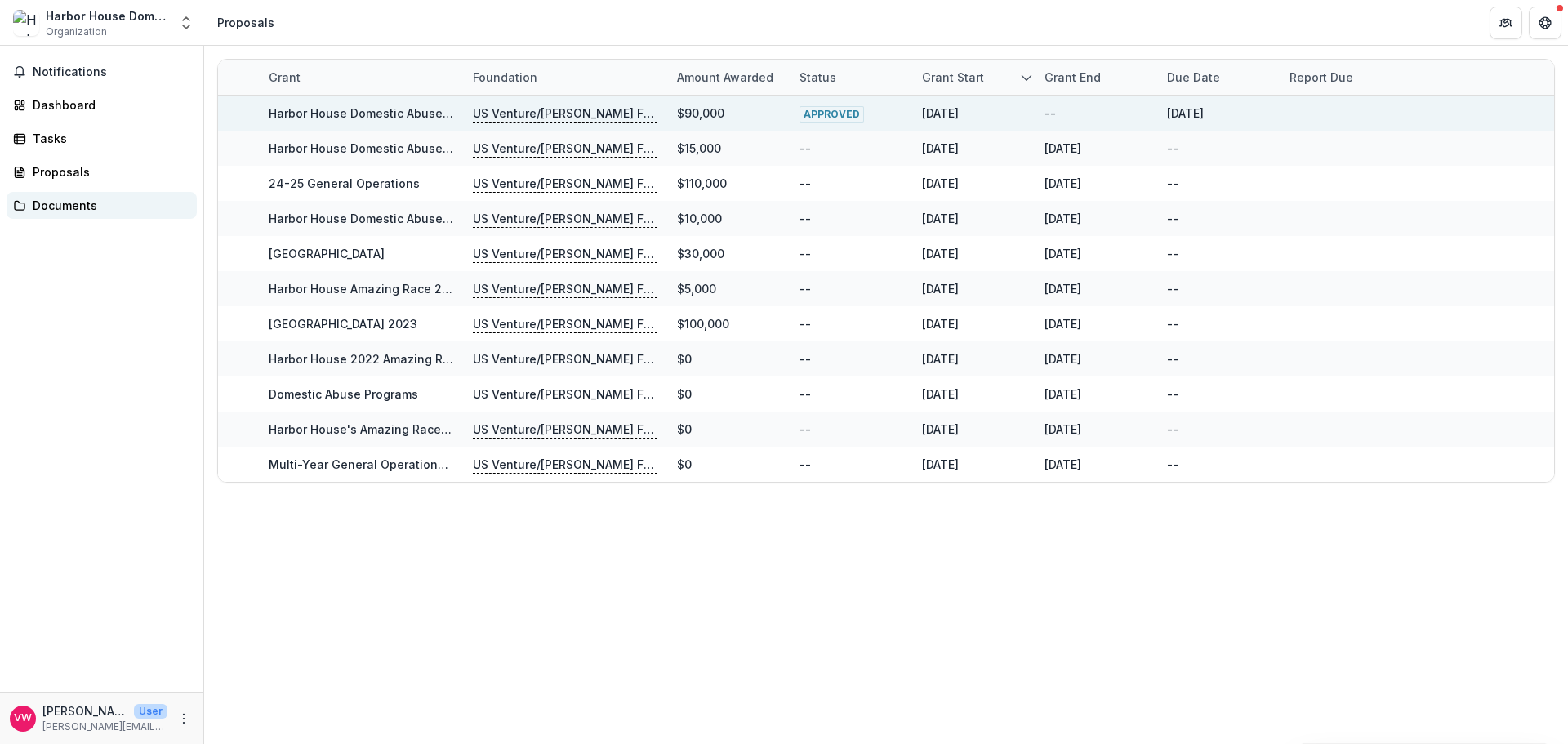
click at [76, 208] on div "Documents" at bounding box center [108, 205] width 151 height 17
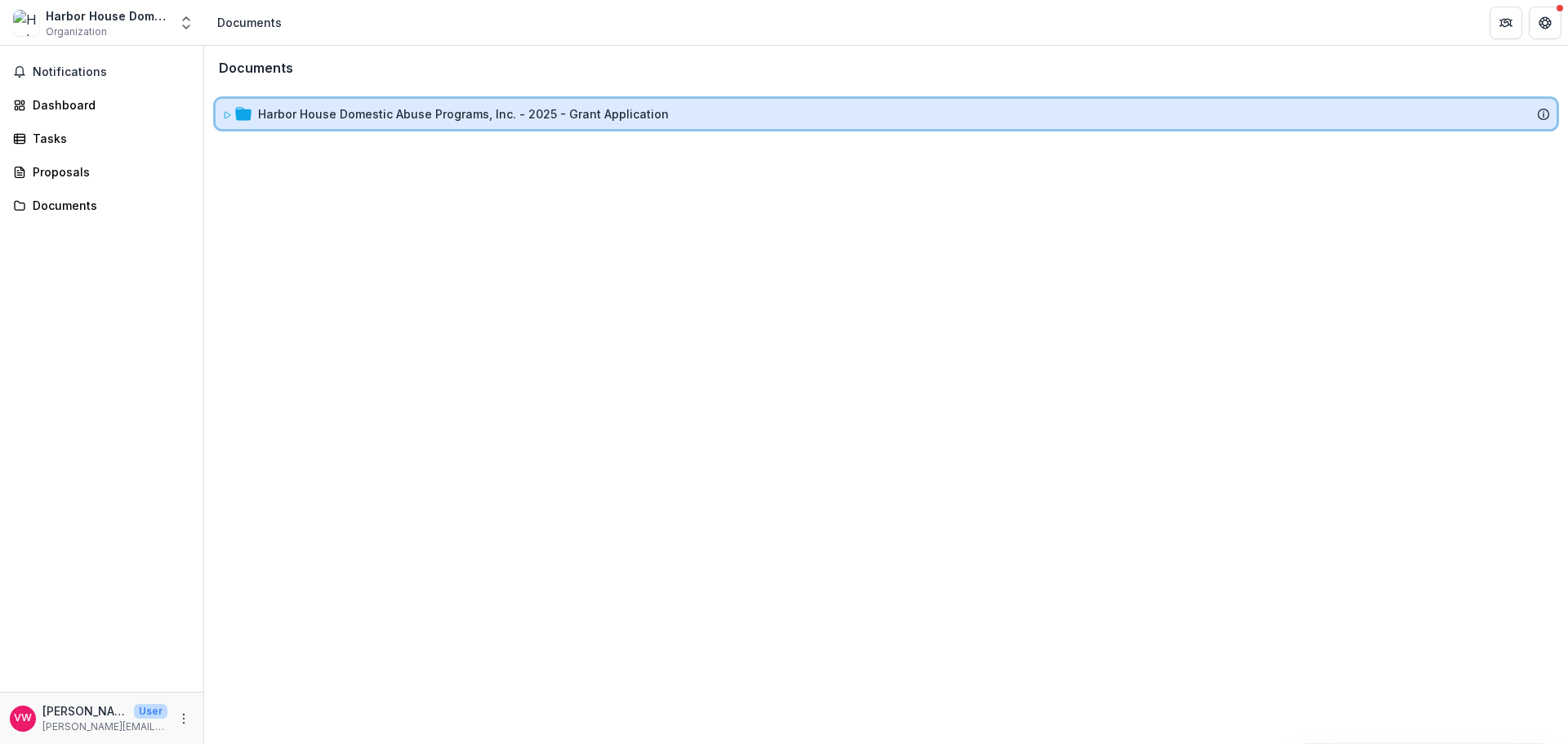
click at [386, 123] on div "Harbor House Domestic Abuse Programs, Inc. - 2025 - Grant Application" at bounding box center [886, 114] width 1341 height 30
